Goal: Navigation & Orientation: Find specific page/section

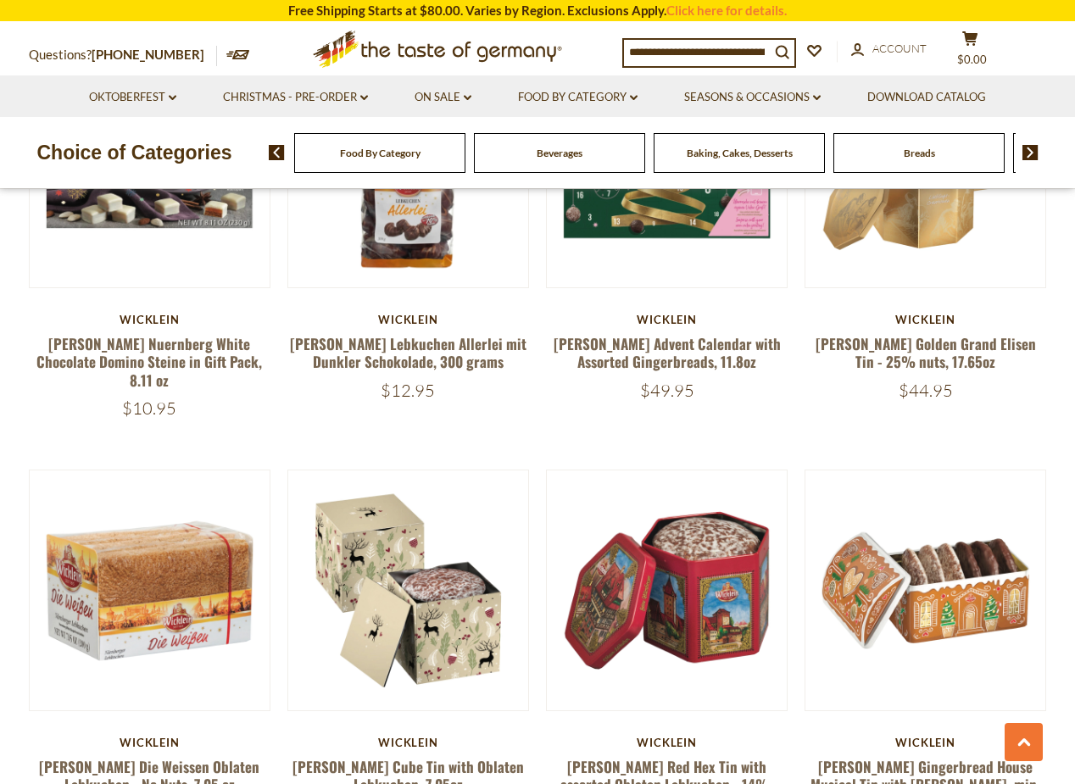
scroll to position [3392, 0]
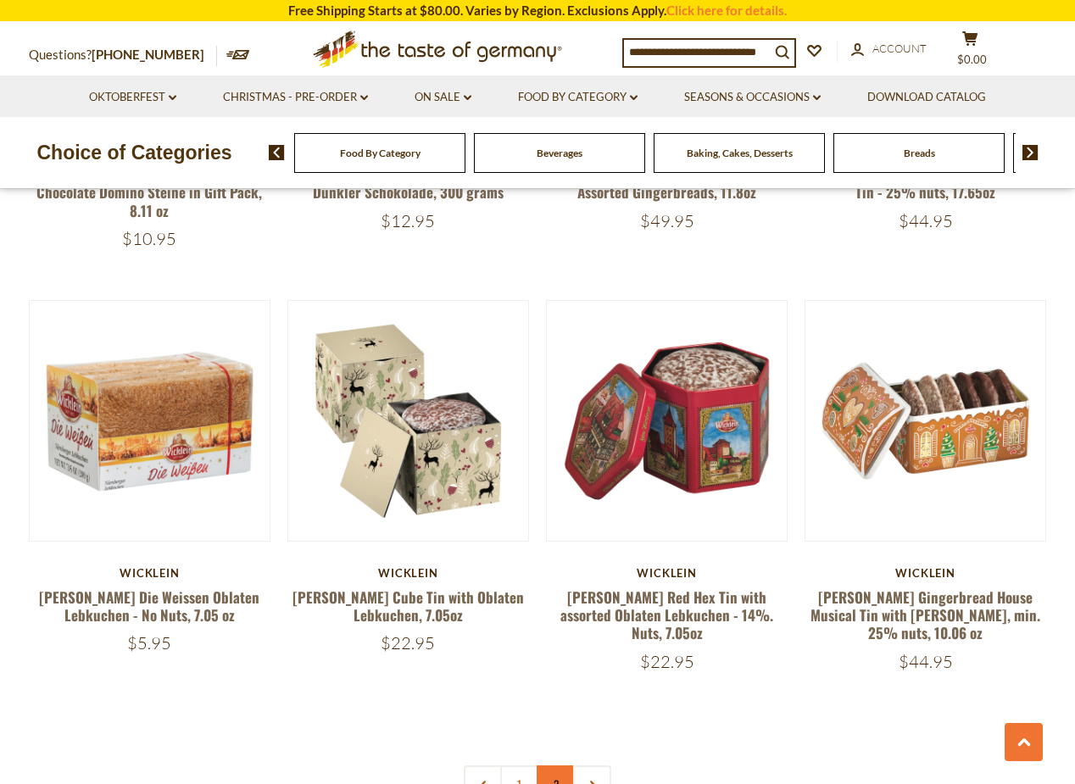
click at [555, 766] on link "2" at bounding box center [556, 785] width 38 height 38
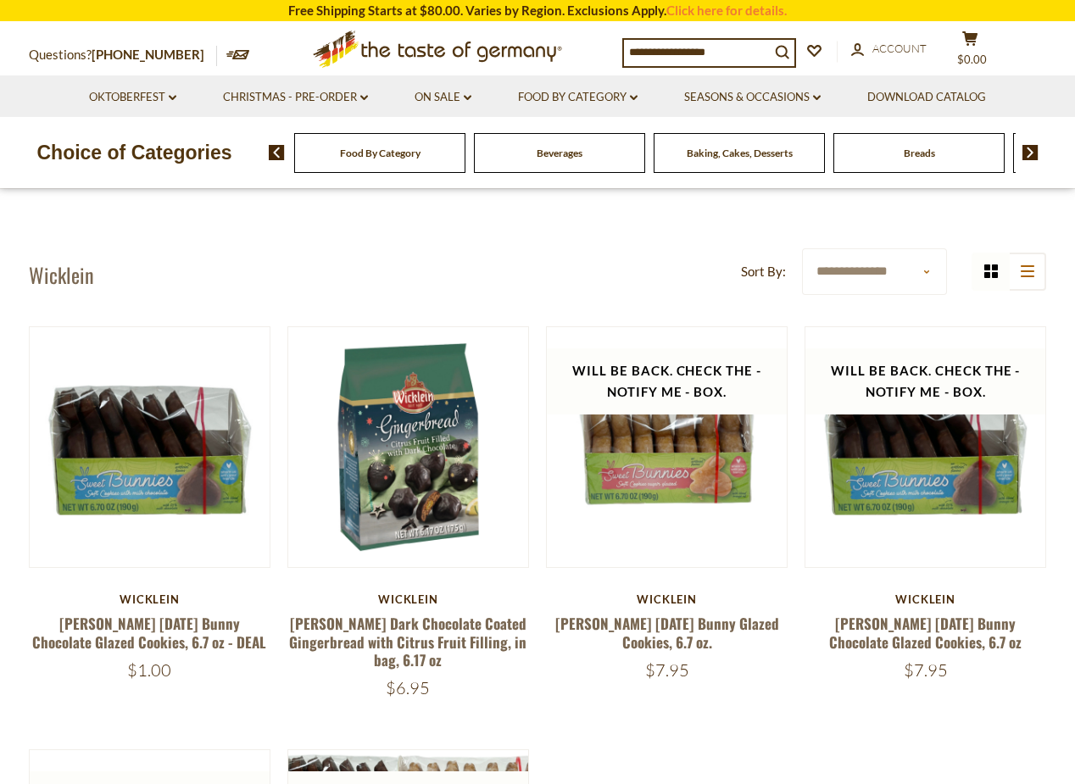
scroll to position [0, 0]
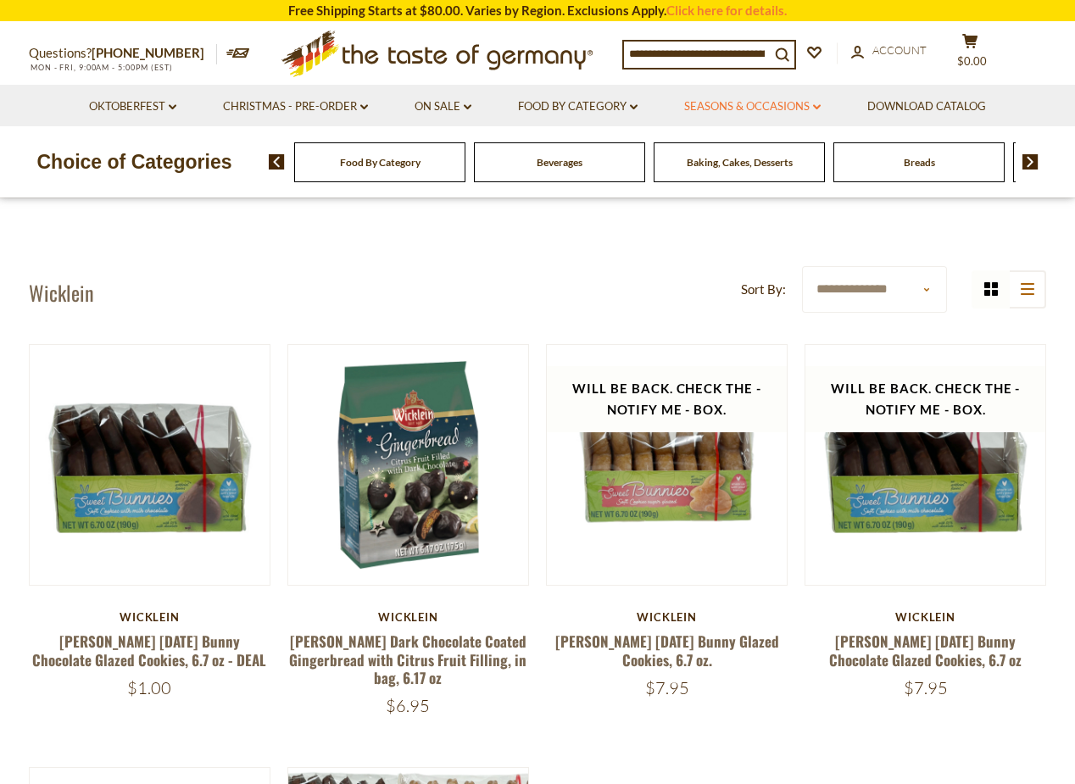
click at [776, 103] on link "Seasons & Occasions dropdown_arrow" at bounding box center [752, 107] width 137 height 19
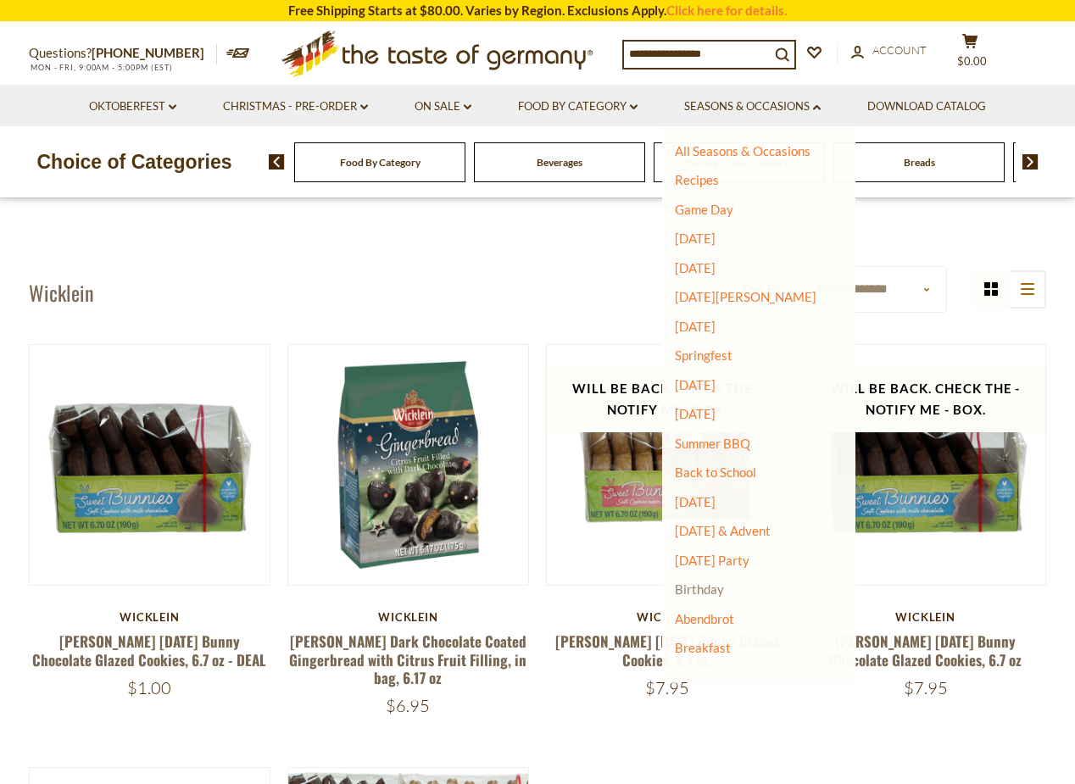
click at [705, 583] on link "Birthday" at bounding box center [699, 589] width 49 height 15
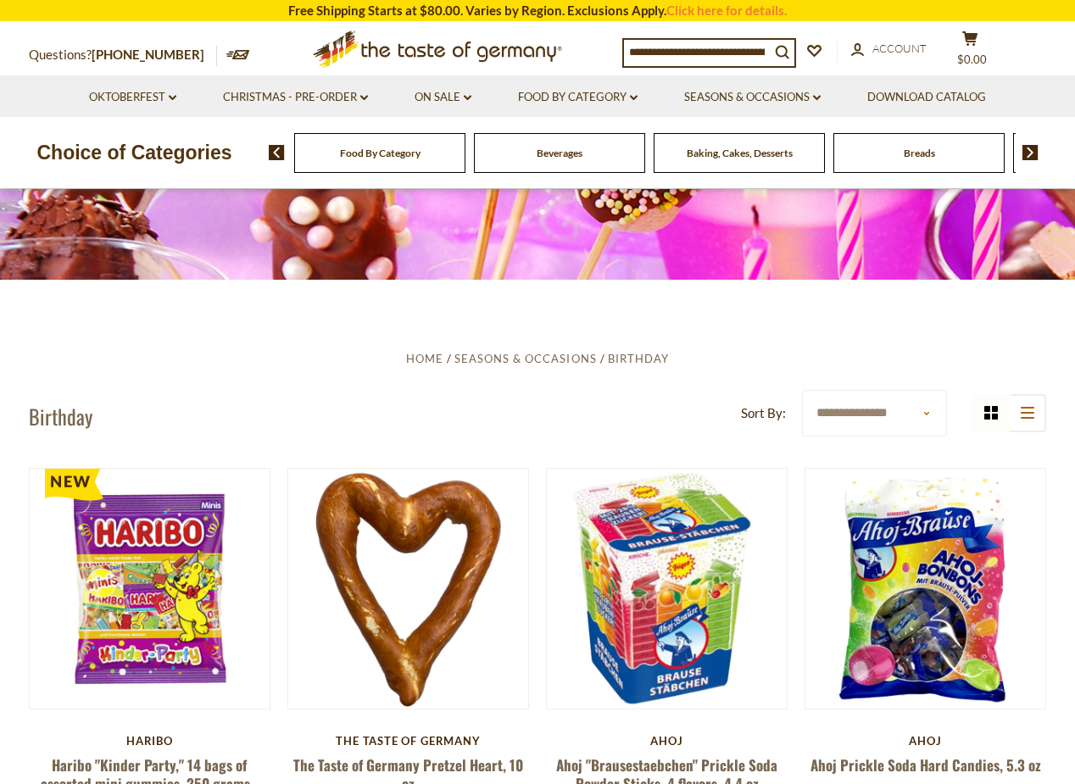
scroll to position [170, 0]
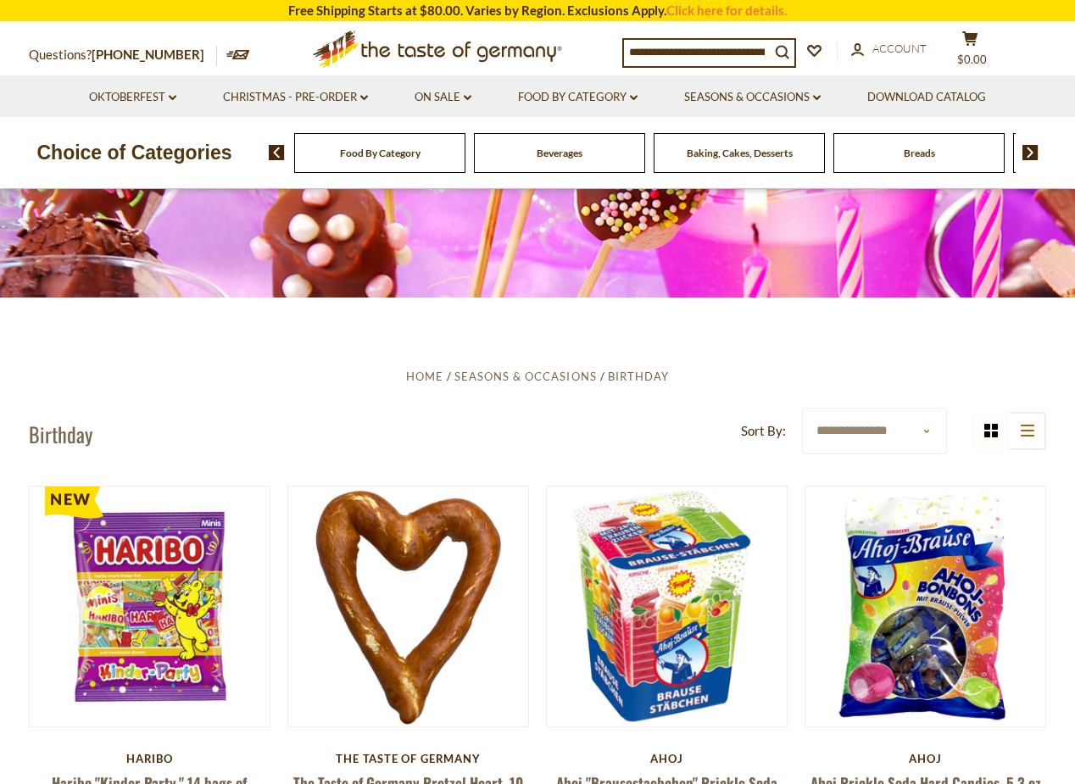
click at [466, 165] on div "Baking, Cakes, Desserts" at bounding box center [379, 153] width 171 height 40
click at [744, 154] on span "Baking, Cakes, Desserts" at bounding box center [740, 153] width 106 height 13
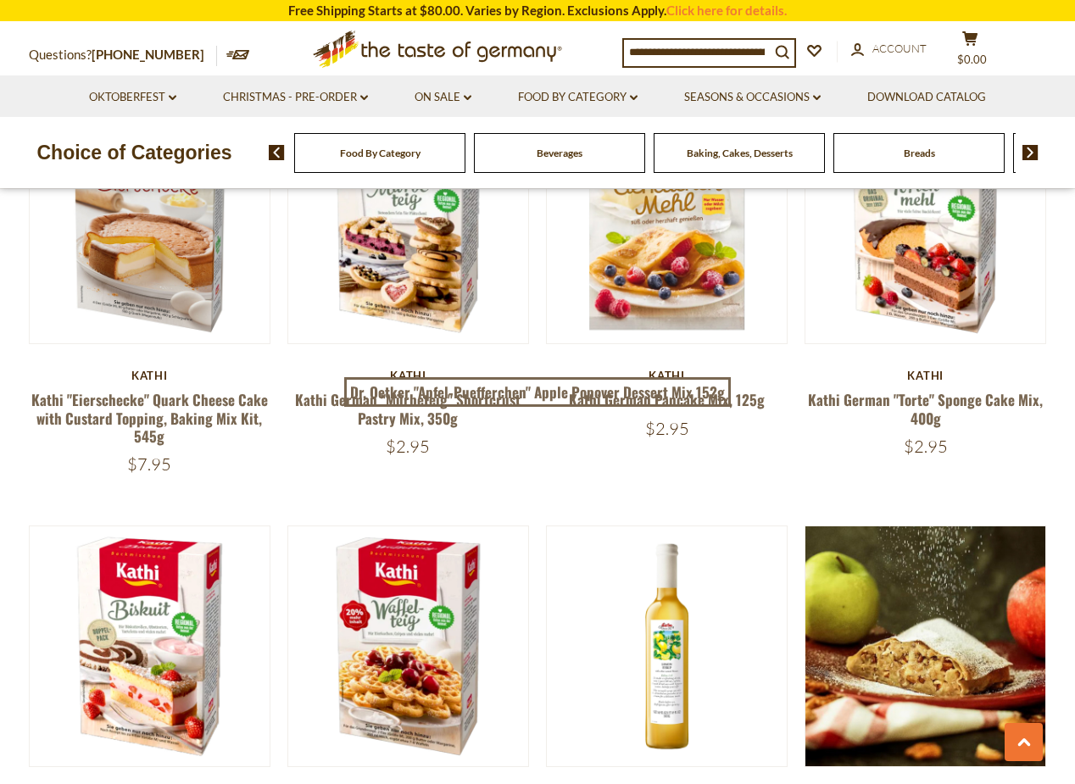
scroll to position [1357, 0]
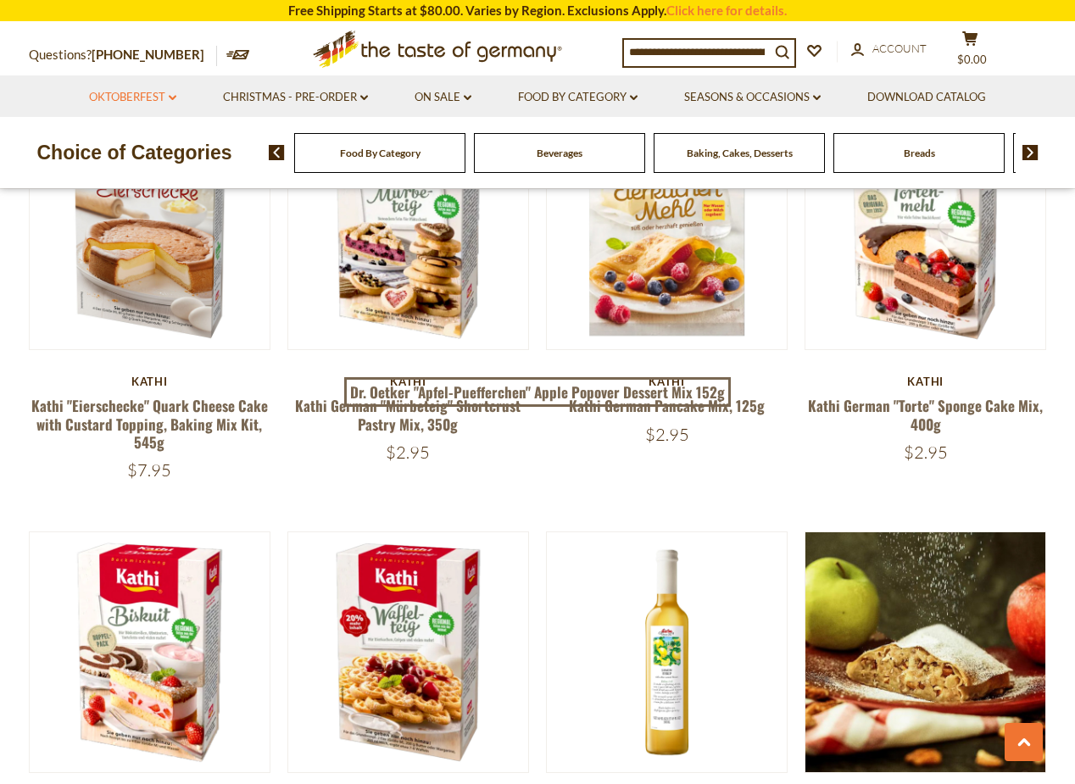
click at [152, 94] on link "Oktoberfest dropdown_arrow" at bounding box center [132, 97] width 87 height 19
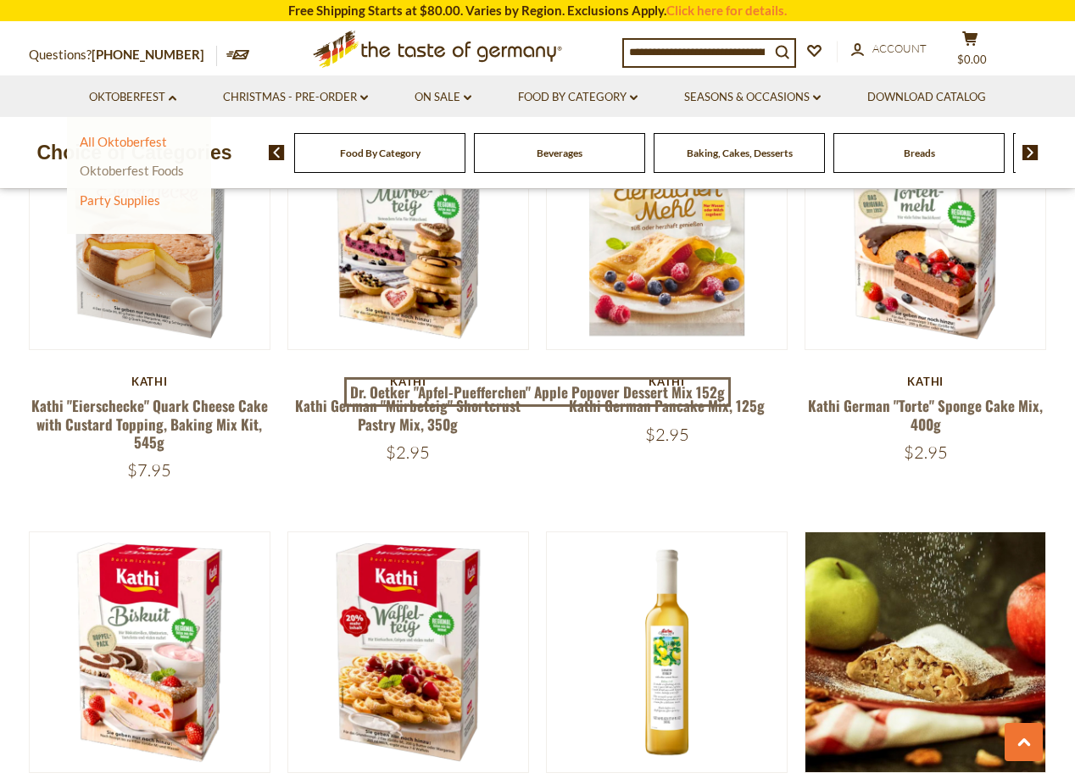
click at [135, 176] on link "Oktoberfest Foods" at bounding box center [132, 170] width 104 height 15
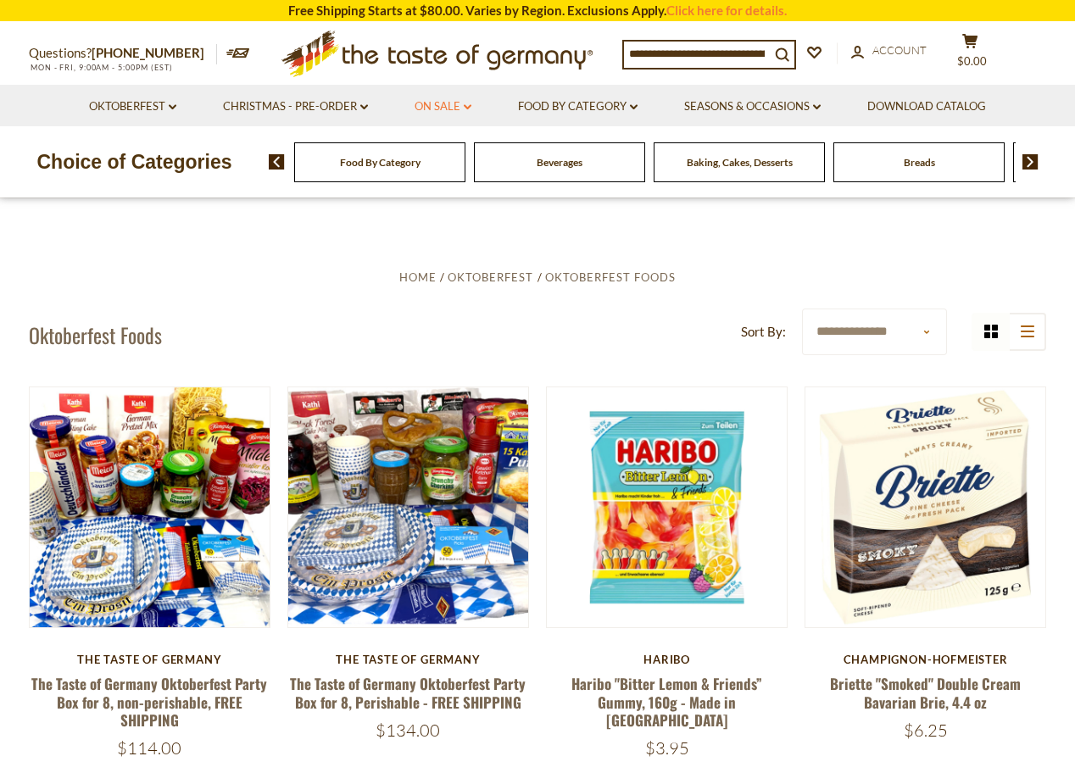
click at [427, 106] on link "On Sale dropdown_arrow" at bounding box center [443, 107] width 57 height 19
click at [444, 153] on link "All On Sale" at bounding box center [435, 150] width 61 height 15
click at [600, 107] on link "Food By Category dropdown_arrow" at bounding box center [578, 107] width 120 height 19
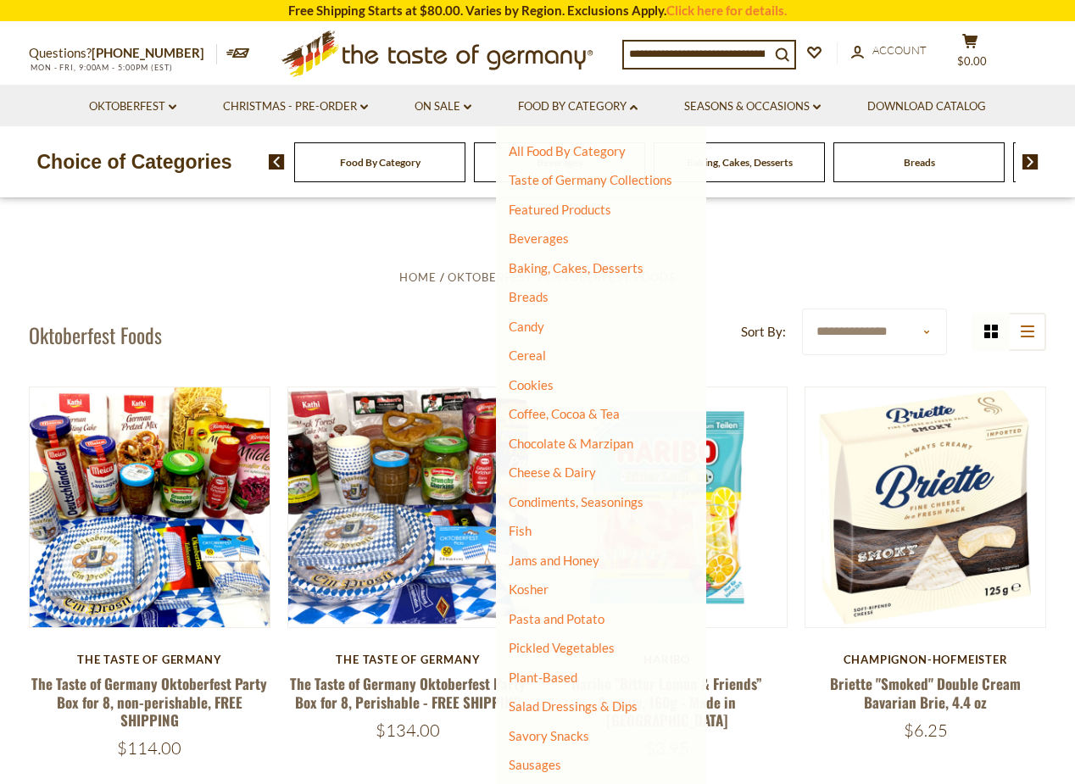
click at [558, 386] on li "Cookies" at bounding box center [591, 385] width 164 height 17
click at [538, 385] on link "Cookies" at bounding box center [531, 384] width 45 height 15
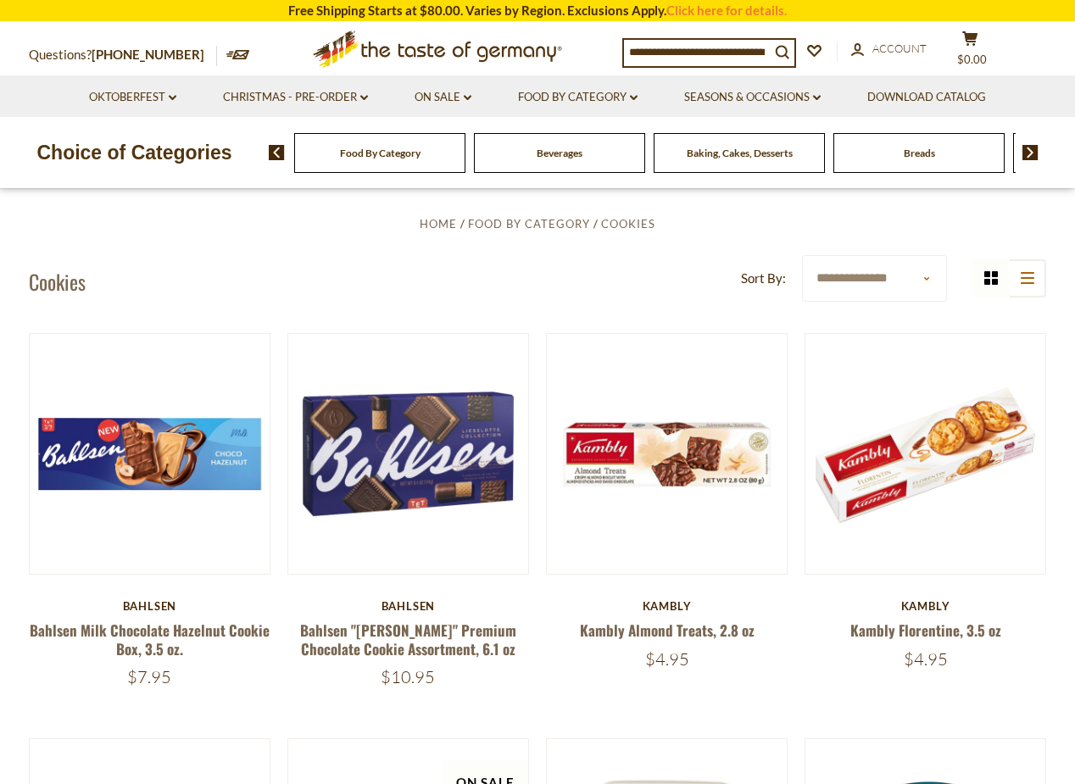
scroll to position [339, 0]
